Goal: Entertainment & Leisure: Browse casually

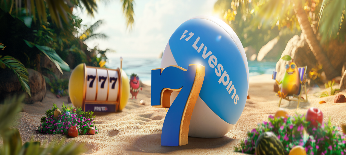
click at [41, 125] on input "***" at bounding box center [21, 127] width 39 height 5
type input "***"
click at [29, 141] on span "Talleta ja pelaa" at bounding box center [16, 143] width 24 height 4
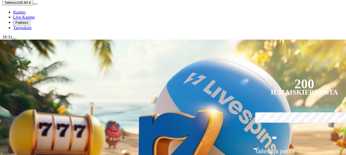
scroll to position [97, 0]
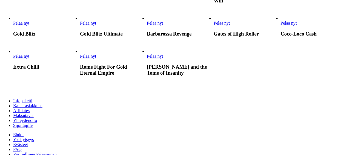
scroll to position [280, 0]
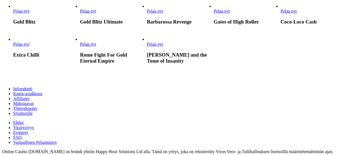
click at [96, 13] on span "Pelaa nyt" at bounding box center [88, 11] width 16 height 5
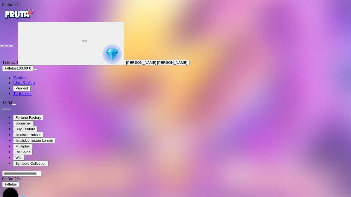
click at [11, 46] on span "fullscreen-exit icon" at bounding box center [11, 46] width 0 height 0
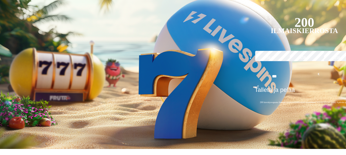
scroll to position [130, 0]
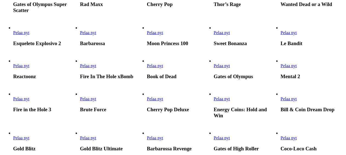
scroll to position [153, 0]
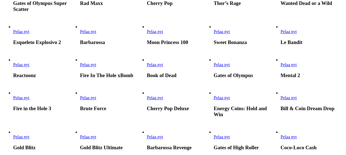
click at [163, 62] on link "Pelaa nyt" at bounding box center [155, 64] width 16 height 5
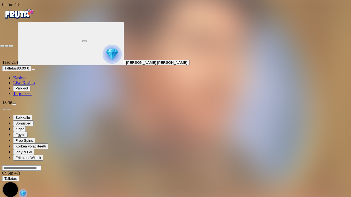
click at [11, 46] on span "fullscreen-exit icon" at bounding box center [11, 46] width 0 height 0
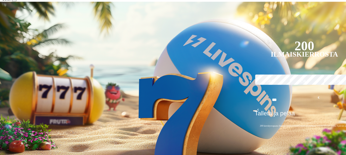
scroll to position [105, 0]
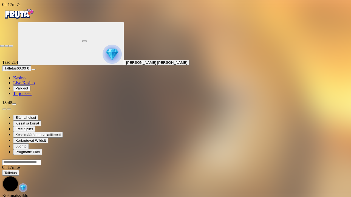
click at [11, 46] on span "fullscreen-exit icon" at bounding box center [11, 46] width 0 height 0
